Goal: Task Accomplishment & Management: Manage account settings

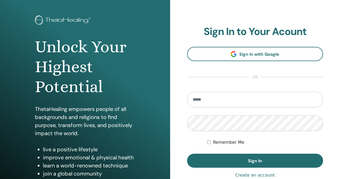
scroll to position [27, 0]
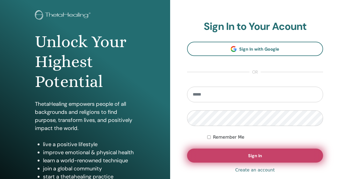
type input "**********"
click at [257, 153] on span "Sign In" at bounding box center [255, 156] width 14 height 6
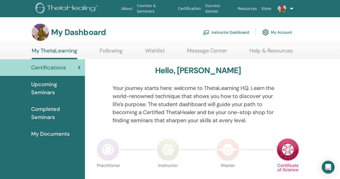
click at [239, 33] on link "Instructor Dashboard" at bounding box center [226, 32] width 46 height 12
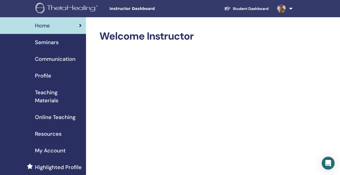
click at [56, 43] on span "Seminars" at bounding box center [47, 42] width 24 height 8
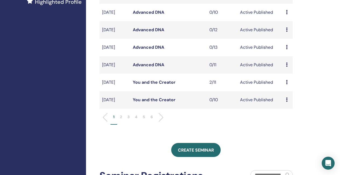
scroll to position [188, 0]
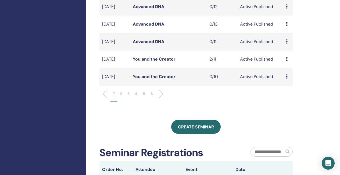
click at [161, 99] on li at bounding box center [158, 94] width 9 height 9
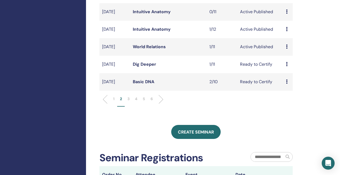
scroll to position [161, 0]
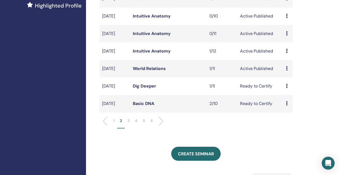
click at [156, 71] on link "World Relations" at bounding box center [149, 69] width 33 height 6
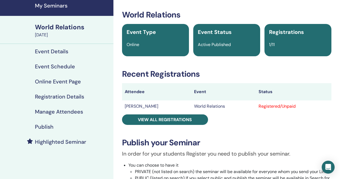
scroll to position [27, 0]
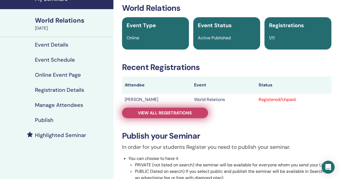
click at [162, 115] on span "View all registrations" at bounding box center [165, 113] width 54 height 6
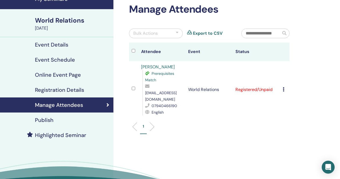
click at [284, 87] on icon at bounding box center [284, 89] width 2 height 4
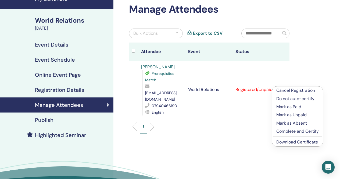
click at [301, 132] on p "Complete and Certify" at bounding box center [298, 131] width 42 height 6
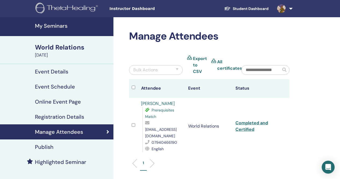
click at [63, 6] on img at bounding box center [68, 9] width 64 height 12
